Goal: Navigation & Orientation: Find specific page/section

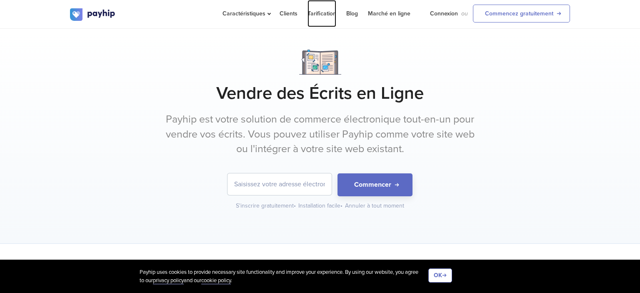
click at [314, 16] on link "Tarification" at bounding box center [321, 13] width 29 height 27
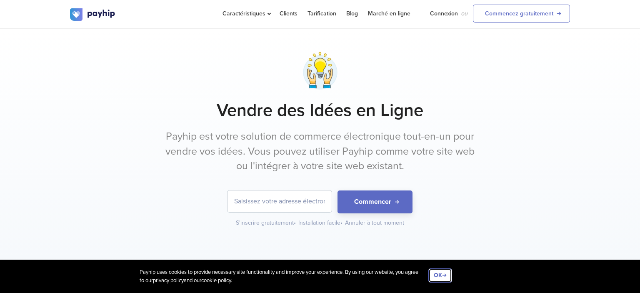
click at [444, 271] on button "OK" at bounding box center [440, 275] width 24 height 14
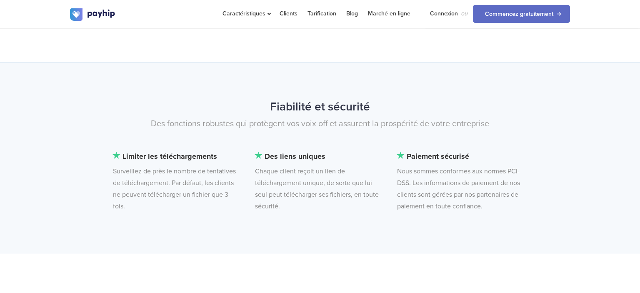
scroll to position [2147, 0]
click at [287, 16] on link "Clients" at bounding box center [288, 13] width 18 height 27
